Goal: Transaction & Acquisition: Purchase product/service

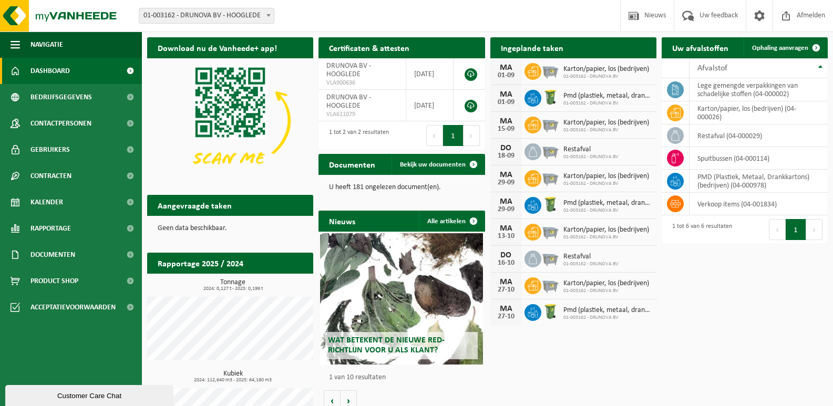
scroll to position [56, 0]
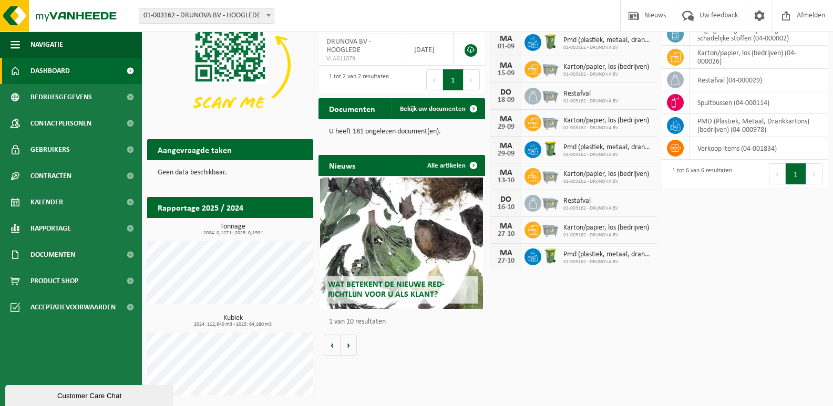
click at [384, 271] on div "Wat betekent de nieuwe RED-richtlijn voor u als klant?" at bounding box center [401, 243] width 163 height 131
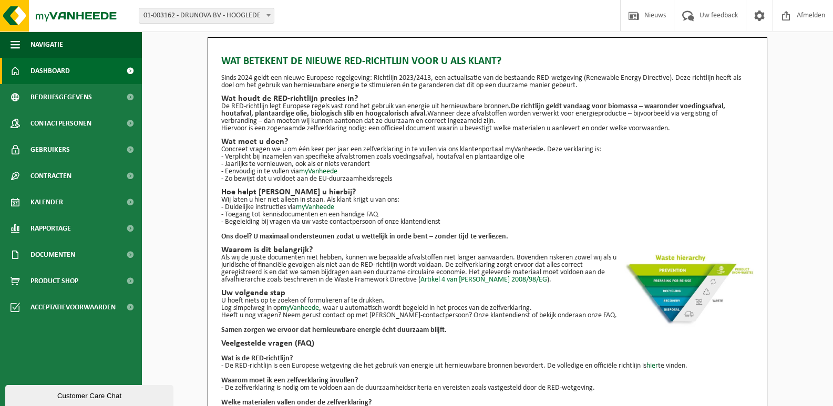
click at [135, 71] on span at bounding box center [130, 71] width 24 height 26
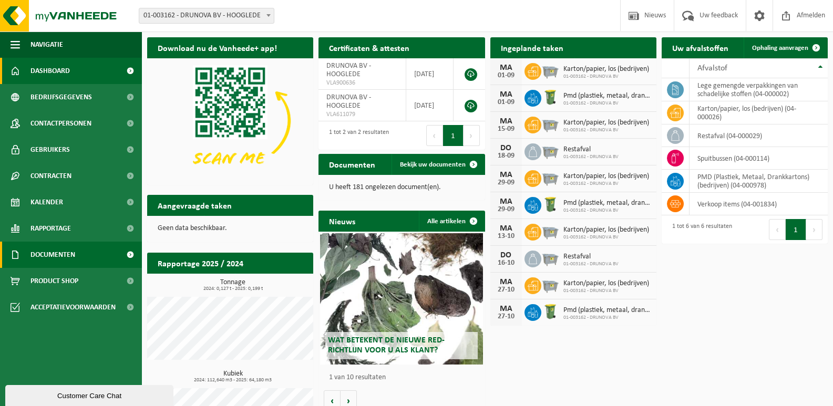
click at [88, 256] on link "Documenten" at bounding box center [71, 255] width 142 height 26
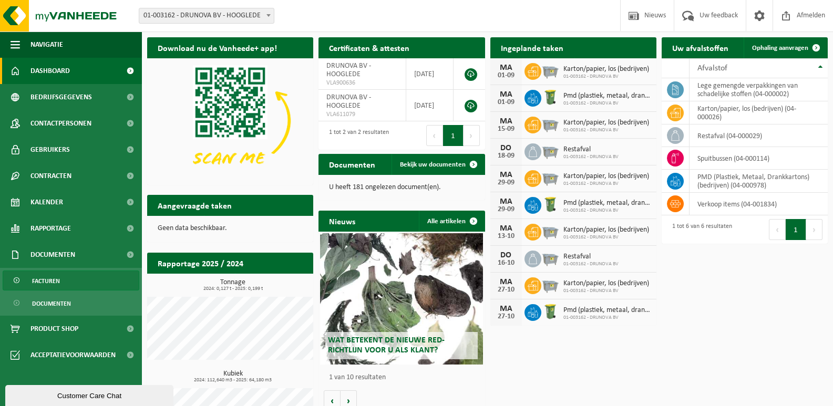
click at [53, 280] on span "Facturen" at bounding box center [46, 281] width 28 height 20
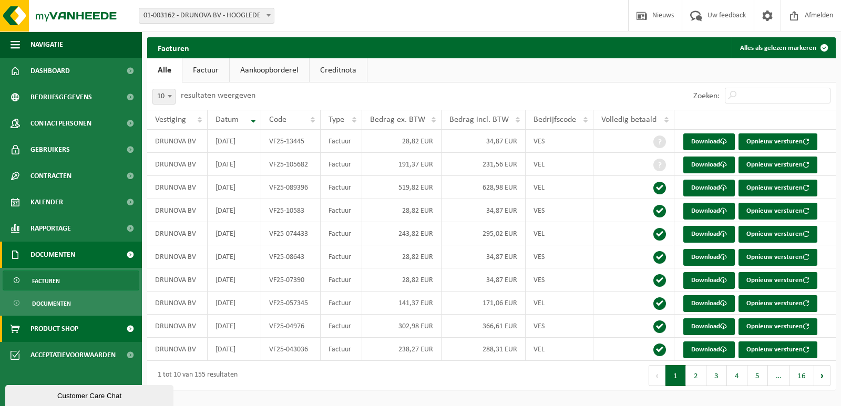
click at [66, 327] on span "Product Shop" at bounding box center [54, 329] width 48 height 26
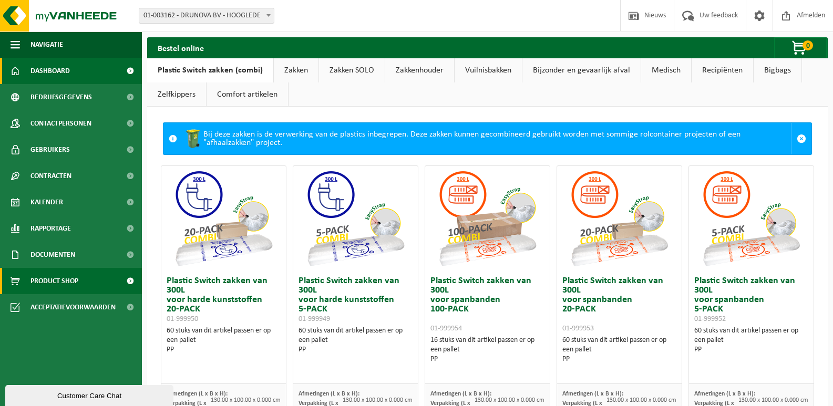
click at [38, 70] on span "Dashboard" at bounding box center [49, 71] width 39 height 26
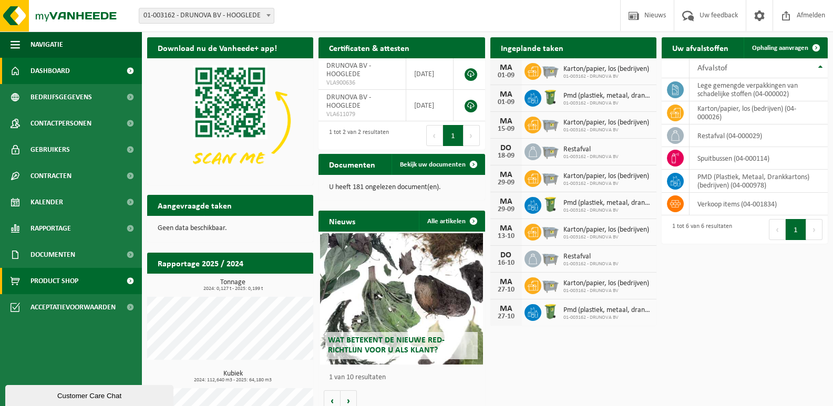
click at [80, 280] on link "Product Shop" at bounding box center [71, 281] width 142 height 26
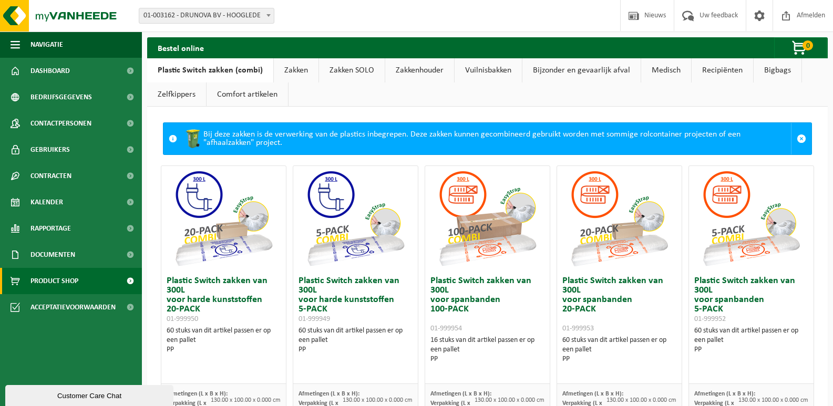
click at [476, 73] on link "Vuilnisbakken" at bounding box center [488, 70] width 67 height 24
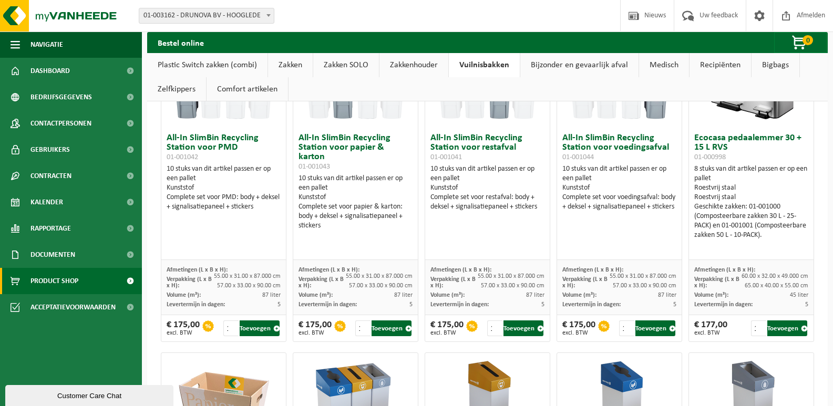
scroll to position [105, 0]
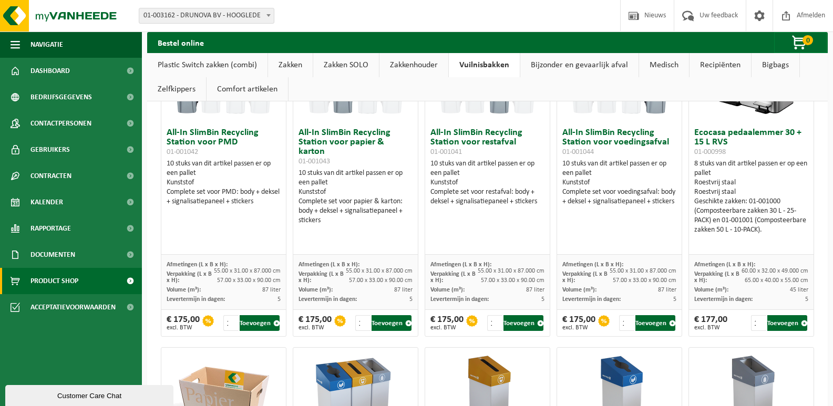
click at [733, 135] on h3 "Ecocasa pedaalemmer 30 + 15 L RVS 01-000998" at bounding box center [751, 142] width 114 height 28
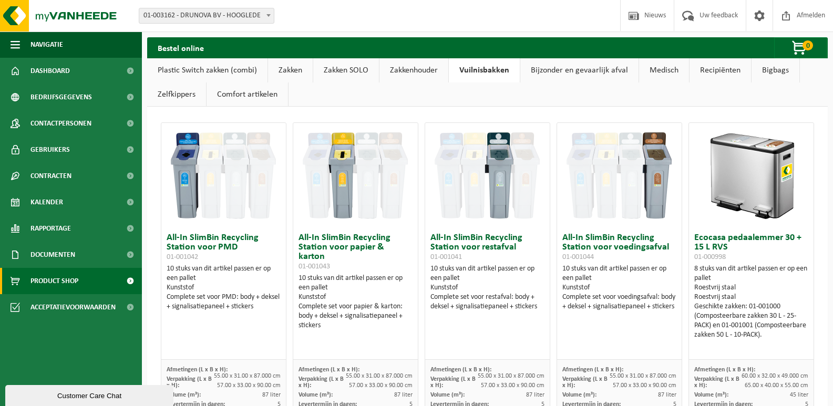
click at [756, 179] on img at bounding box center [751, 175] width 105 height 105
click at [293, 67] on link "Zakken" at bounding box center [290, 70] width 45 height 24
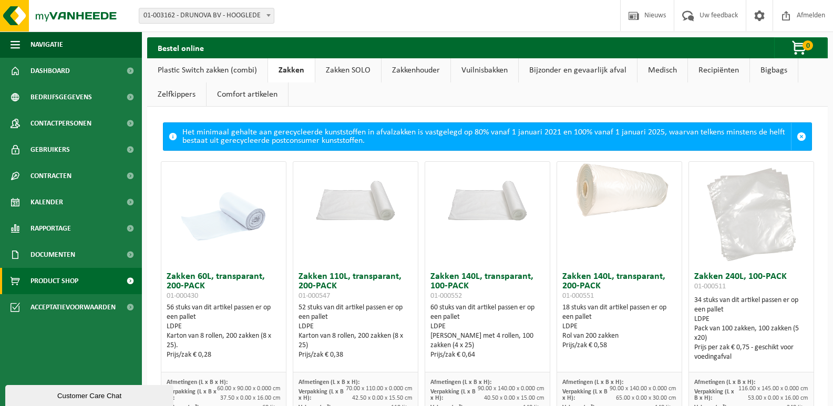
click at [426, 70] on link "Zakkenhouder" at bounding box center [416, 70] width 69 height 24
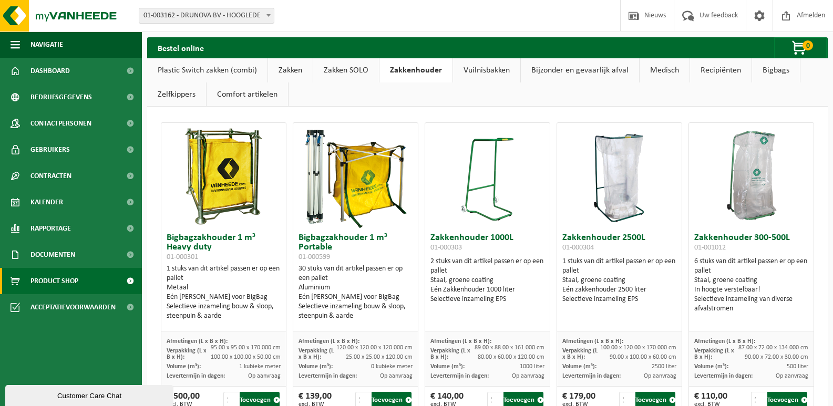
click at [474, 73] on link "Vuilnisbakken" at bounding box center [486, 70] width 67 height 24
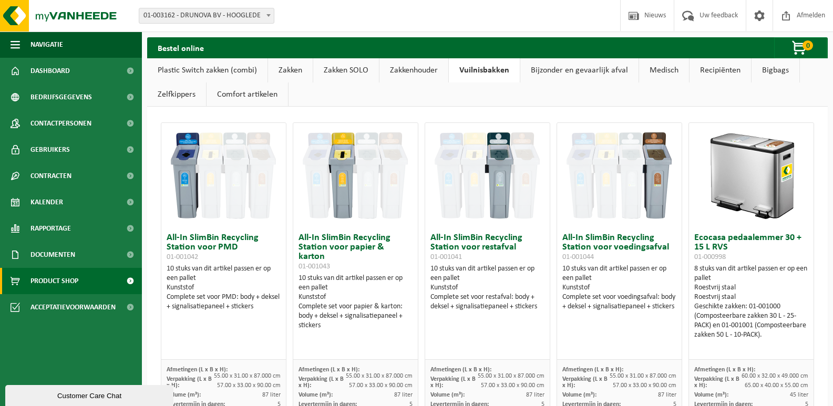
click at [740, 188] on img at bounding box center [751, 175] width 105 height 105
click at [675, 74] on link "Medisch" at bounding box center [664, 70] width 50 height 24
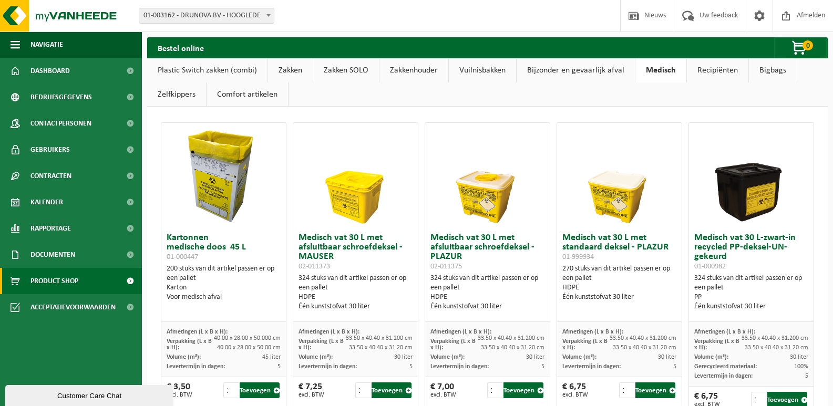
click at [165, 90] on link "Zelfkippers" at bounding box center [176, 95] width 59 height 24
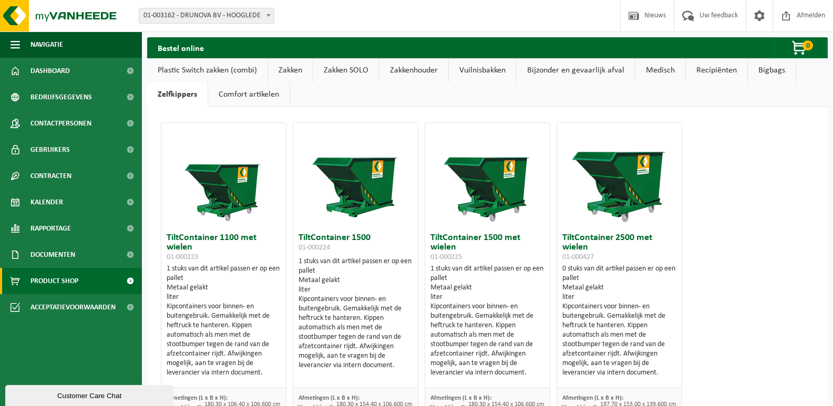
click at [227, 96] on link "Comfort artikelen" at bounding box center [248, 95] width 81 height 24
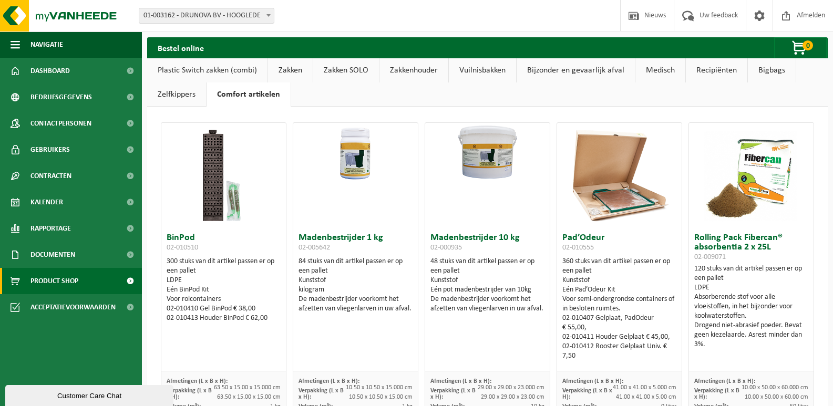
click at [710, 69] on link "Recipiënten" at bounding box center [716, 70] width 61 height 24
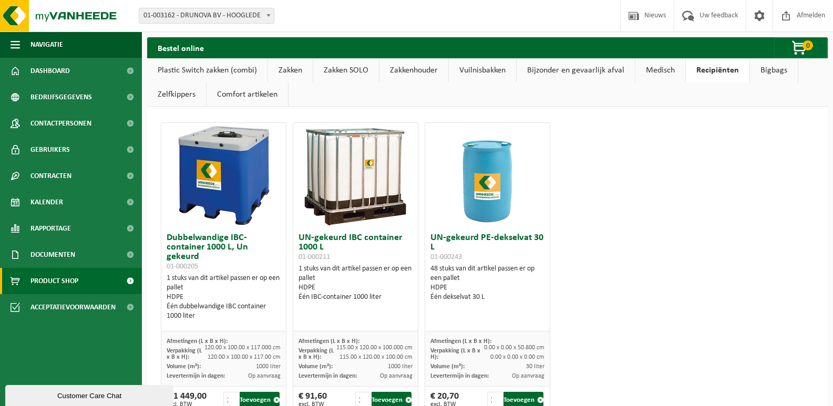
click at [491, 71] on link "Vuilnisbakken" at bounding box center [482, 70] width 67 height 24
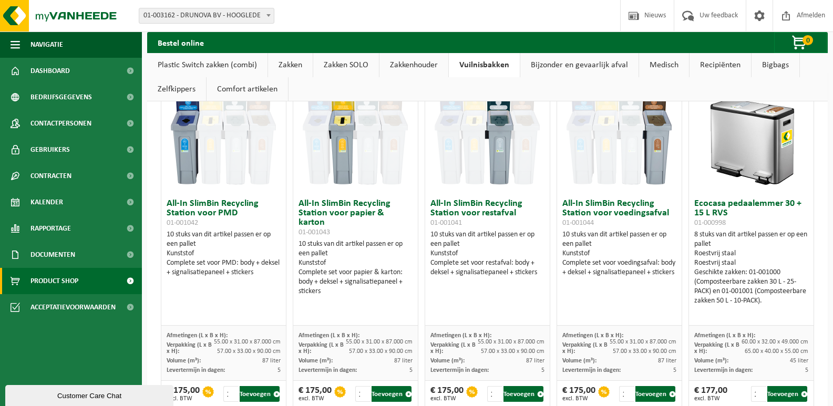
scroll to position [53, 0]
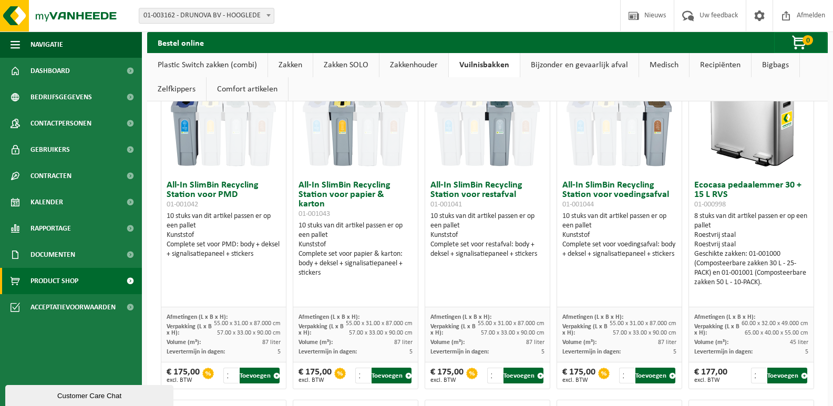
click at [290, 67] on link "Zakken" at bounding box center [290, 65] width 45 height 24
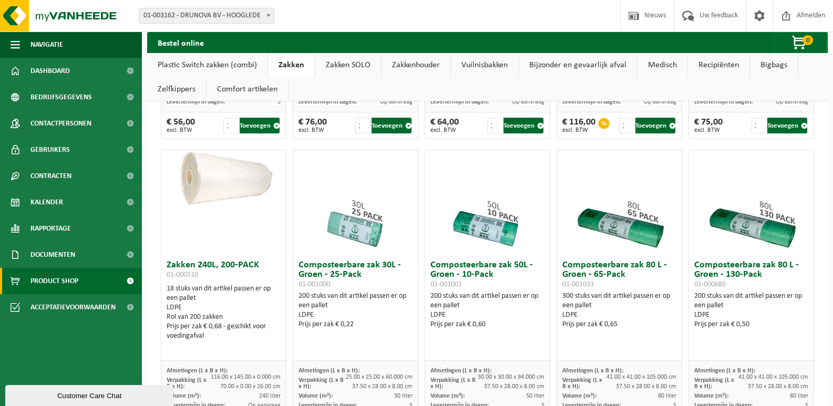
scroll to position [263, 0]
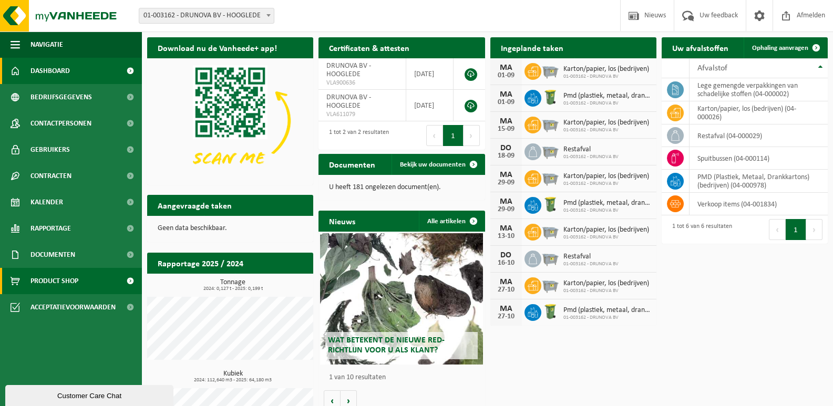
click at [85, 279] on link "Product Shop" at bounding box center [71, 281] width 142 height 26
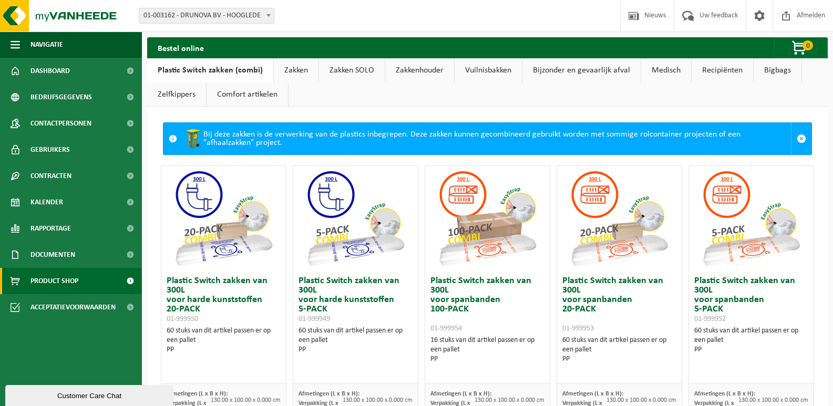
click at [495, 69] on link "Vuilnisbakken" at bounding box center [488, 70] width 67 height 24
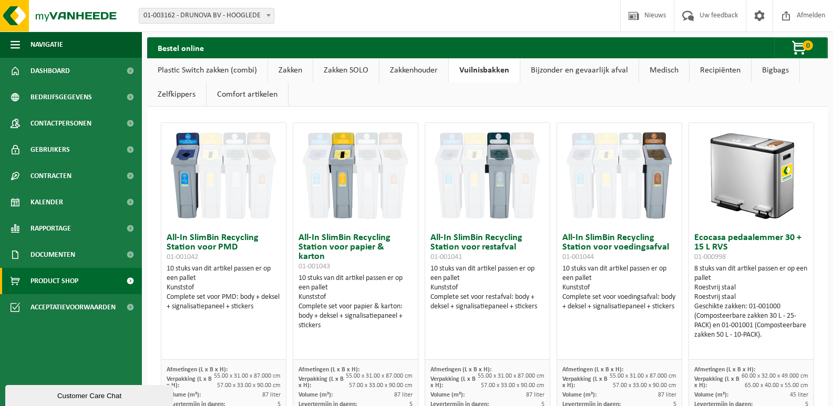
scroll to position [53, 0]
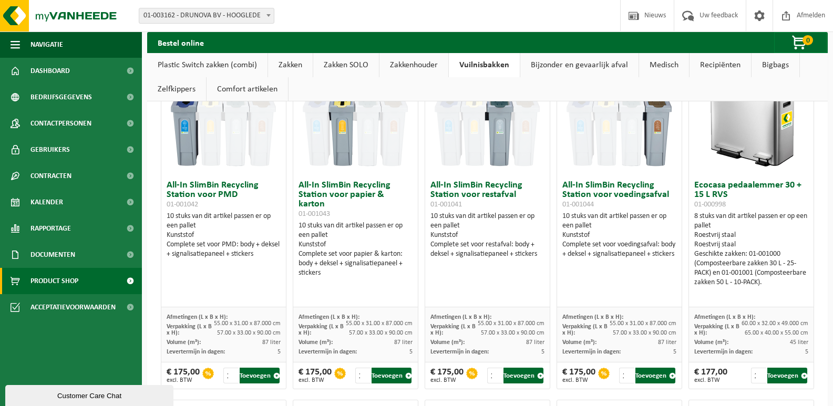
click at [341, 67] on link "Zakken SOLO" at bounding box center [346, 65] width 66 height 24
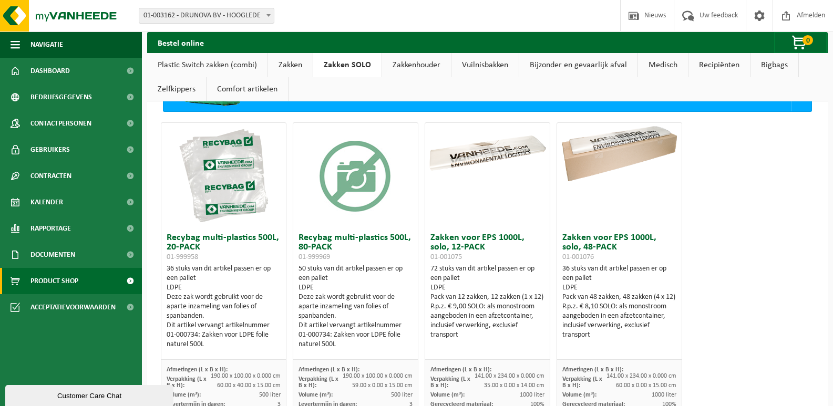
click at [290, 66] on link "Zakken" at bounding box center [290, 65] width 45 height 24
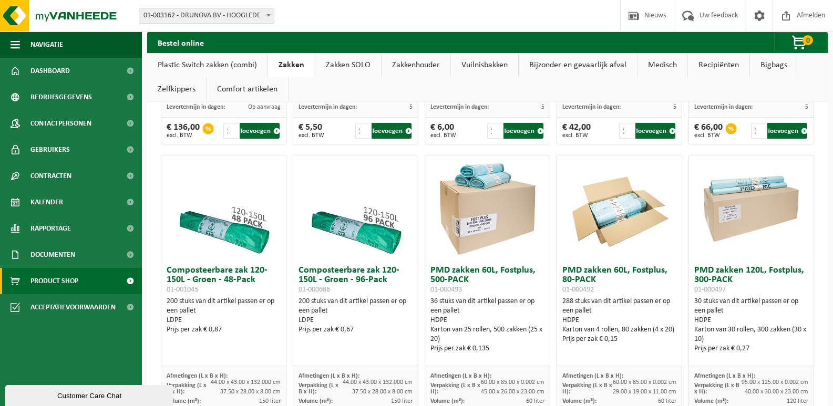
scroll to position [578, 0]
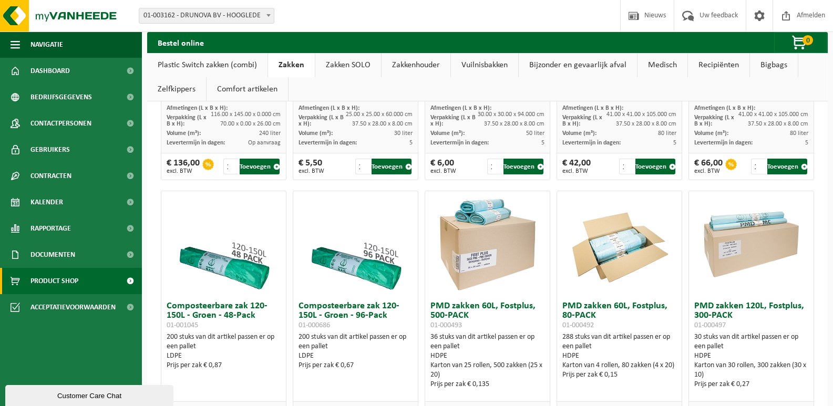
click at [182, 64] on link "Plastic Switch zakken (combi)" at bounding box center [207, 65] width 120 height 24
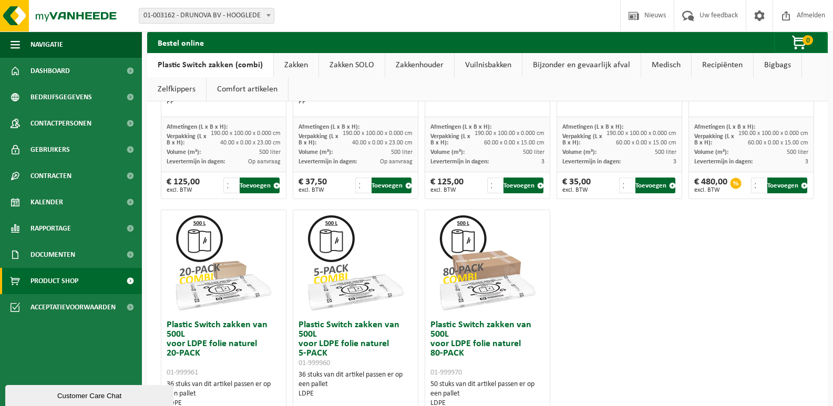
click at [296, 64] on link "Zakken" at bounding box center [296, 65] width 45 height 24
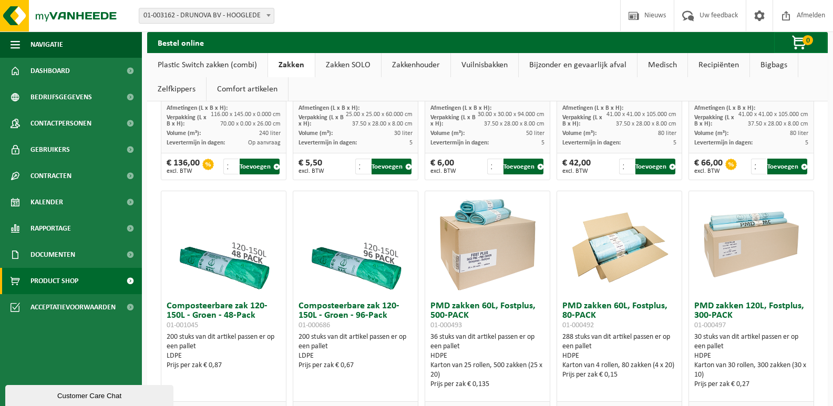
click at [336, 64] on link "Zakken SOLO" at bounding box center [348, 65] width 66 height 24
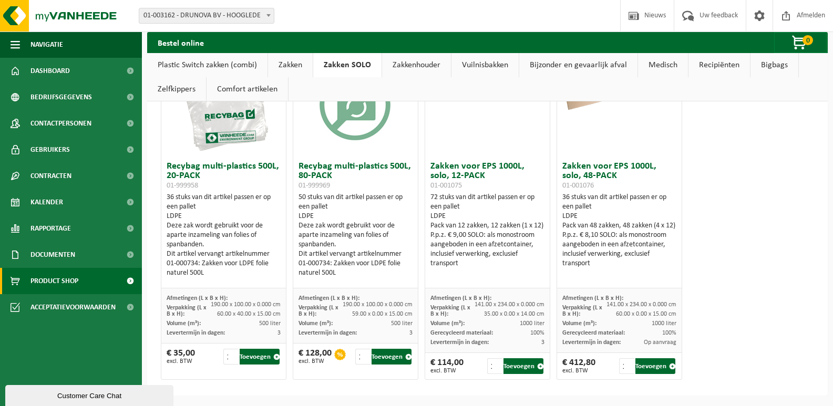
click at [414, 64] on link "Zakkenhouder" at bounding box center [416, 65] width 69 height 24
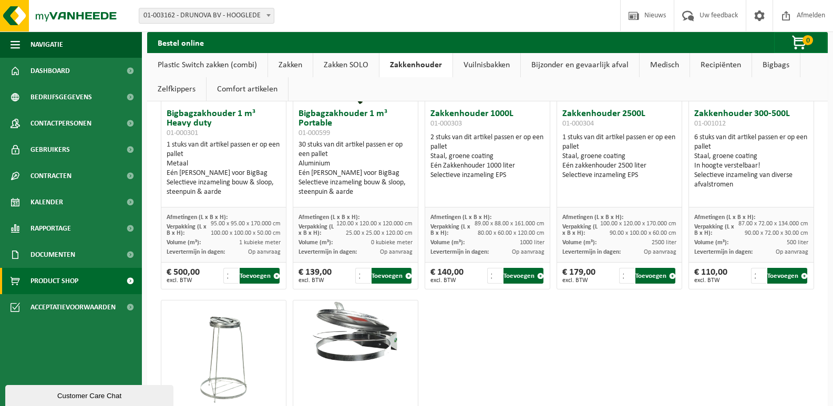
click at [241, 89] on link "Comfort artikelen" at bounding box center [247, 89] width 81 height 24
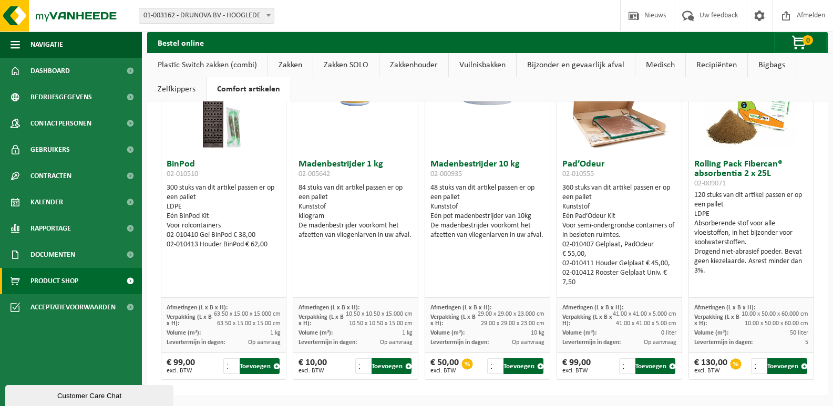
scroll to position [0, 0]
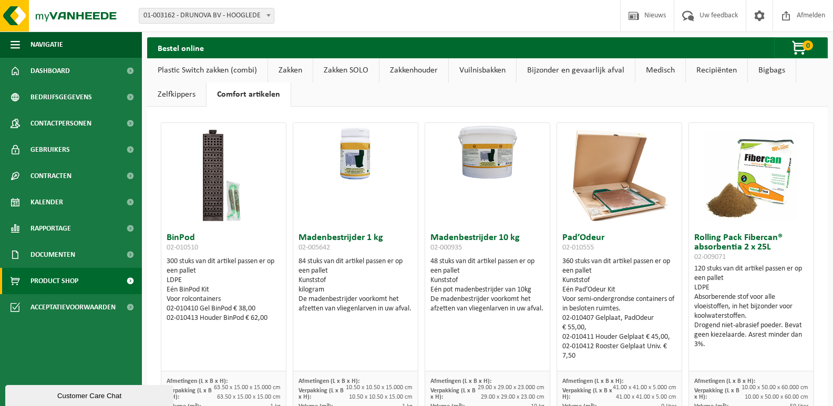
click at [771, 72] on link "Bigbags" at bounding box center [772, 70] width 48 height 24
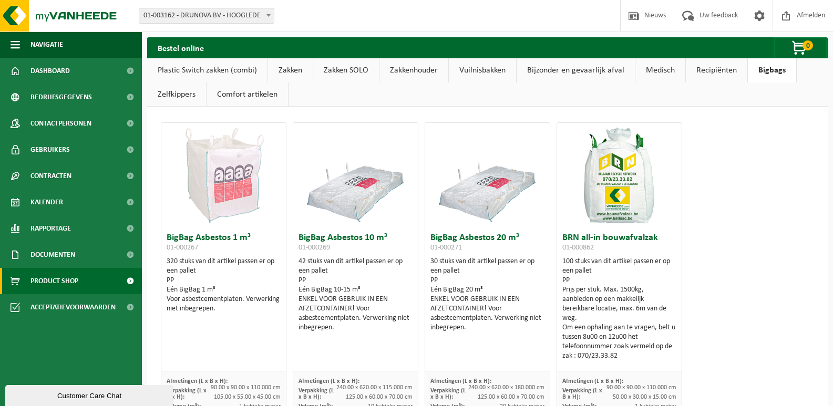
click at [569, 73] on link "Bijzonder en gevaarlijk afval" at bounding box center [576, 70] width 118 height 24
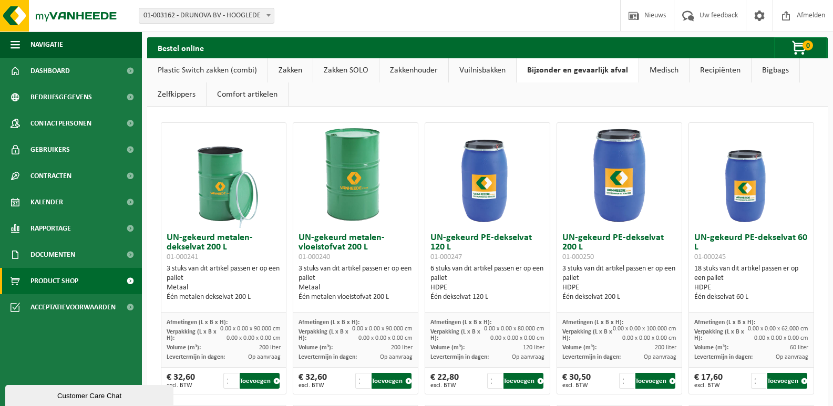
click at [479, 71] on link "Vuilnisbakken" at bounding box center [482, 70] width 67 height 24
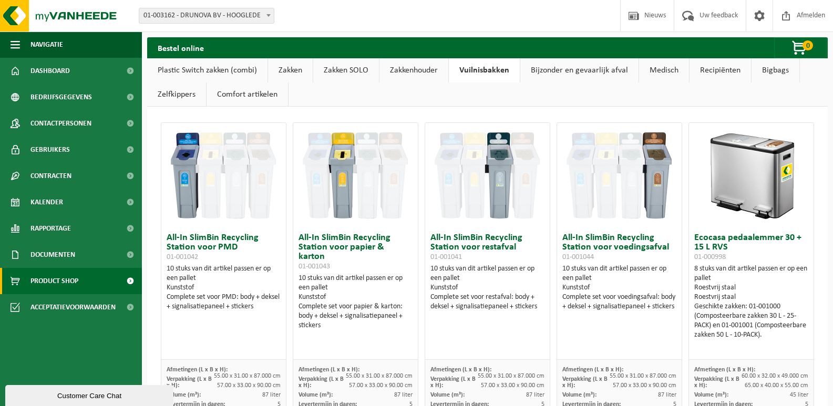
click at [431, 72] on link "Zakkenhouder" at bounding box center [413, 70] width 69 height 24
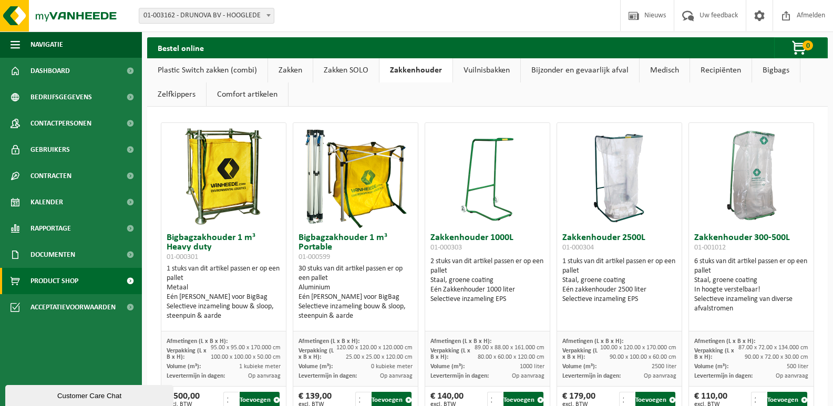
click at [350, 72] on link "Zakken SOLO" at bounding box center [346, 70] width 66 height 24
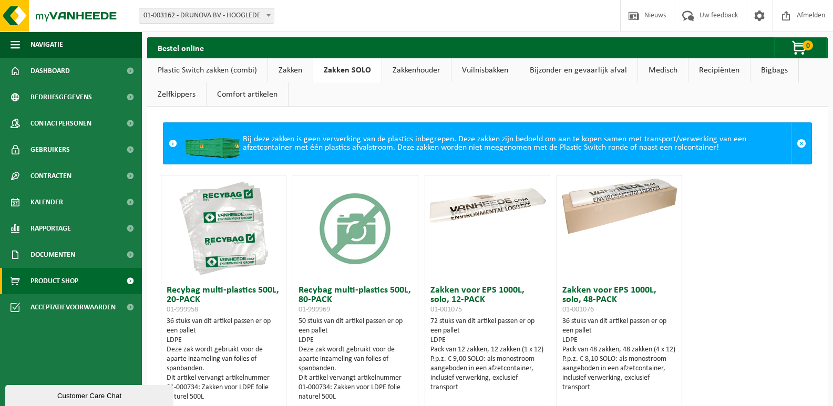
click at [285, 72] on link "Zakken" at bounding box center [290, 70] width 45 height 24
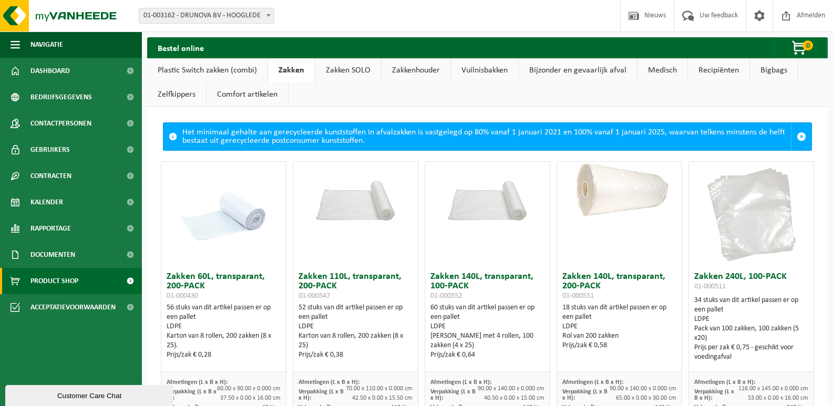
click at [184, 72] on link "Plastic Switch zakken (combi)" at bounding box center [207, 70] width 120 height 24
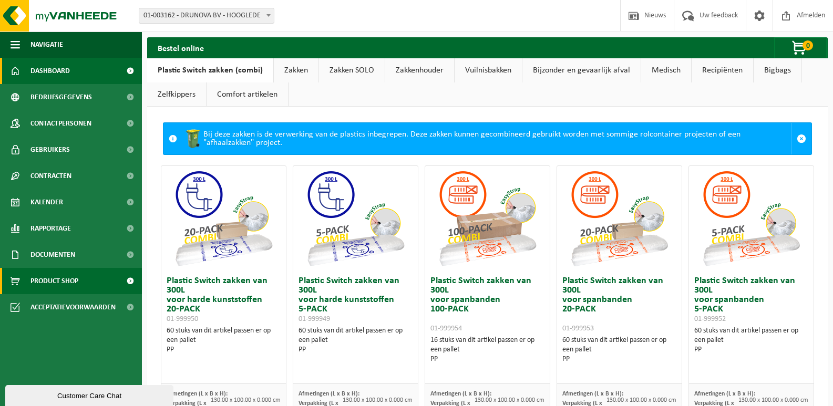
click at [73, 71] on link "Dashboard" at bounding box center [71, 71] width 142 height 26
